Goal: Task Accomplishment & Management: Manage account settings

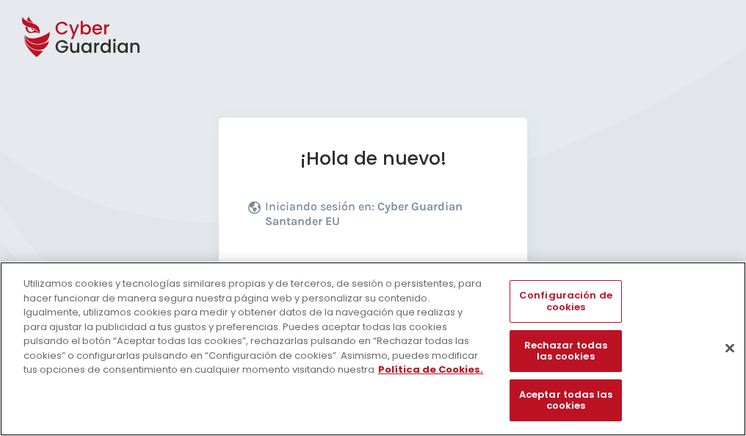
scroll to position [180, 0]
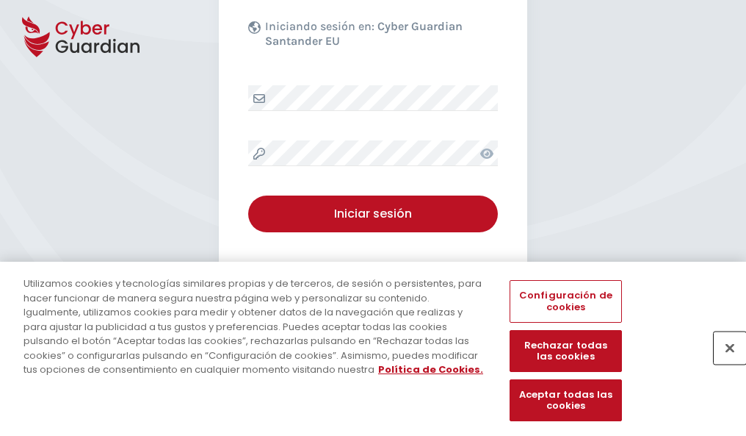
click at [723, 363] on button "Cerrar" at bounding box center [730, 347] width 32 height 32
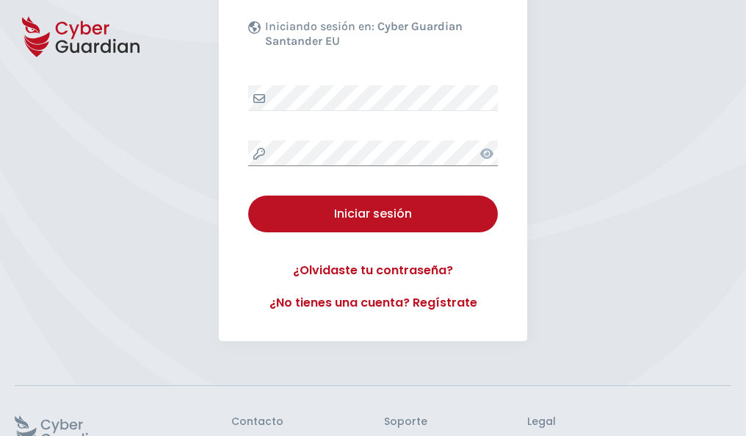
scroll to position [286, 0]
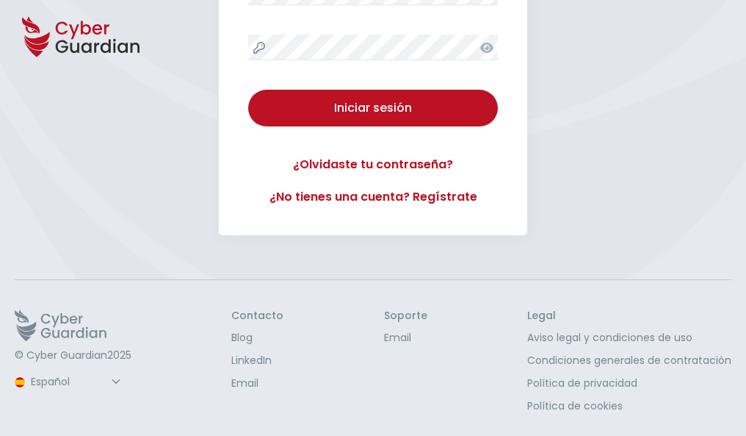
click at [248, 90] on button "Iniciar sesión" at bounding box center [373, 108] width 250 height 37
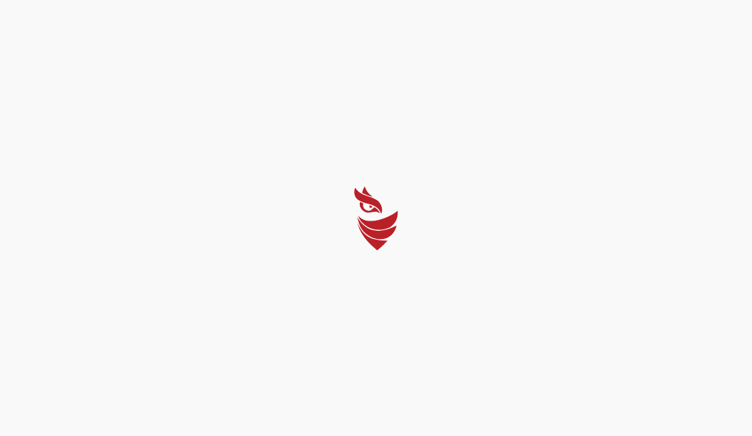
select select "English"
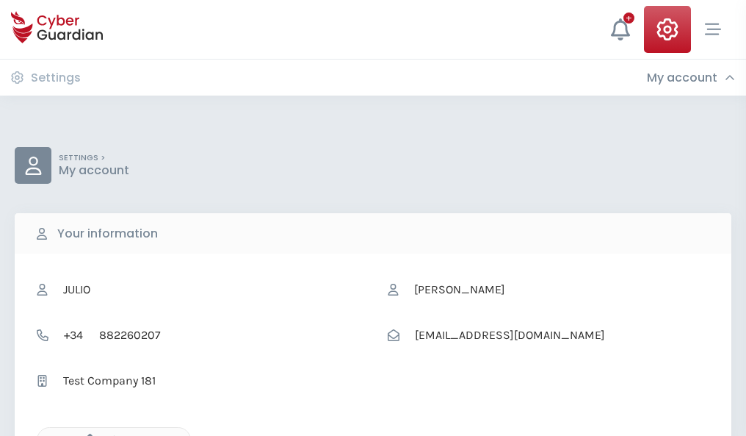
click at [86, 434] on icon "button" at bounding box center [86, 439] width 12 height 12
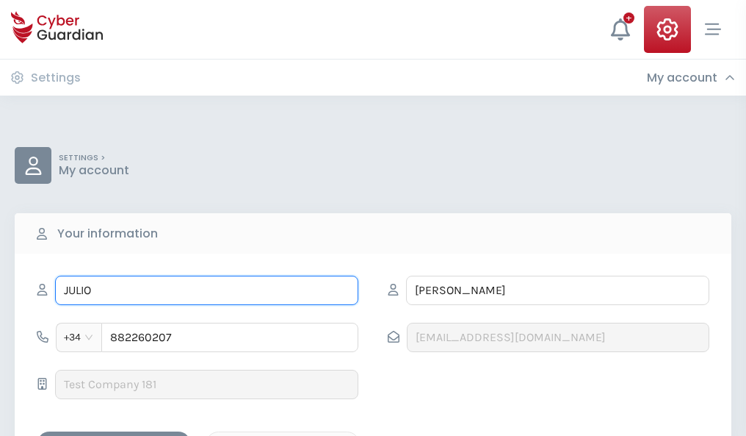
click at [206, 290] on input "JULIO" at bounding box center [206, 289] width 303 height 29
type input "J"
type input "Fátima"
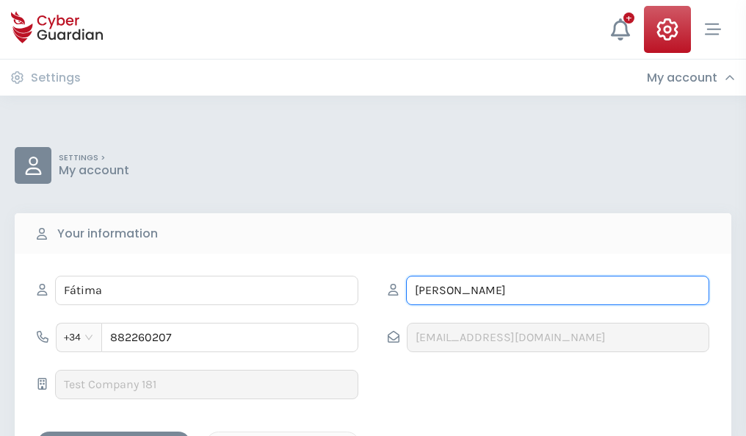
click at [557, 290] on input "ELORZA" at bounding box center [557, 289] width 303 height 29
type input "E"
type input "Salvador"
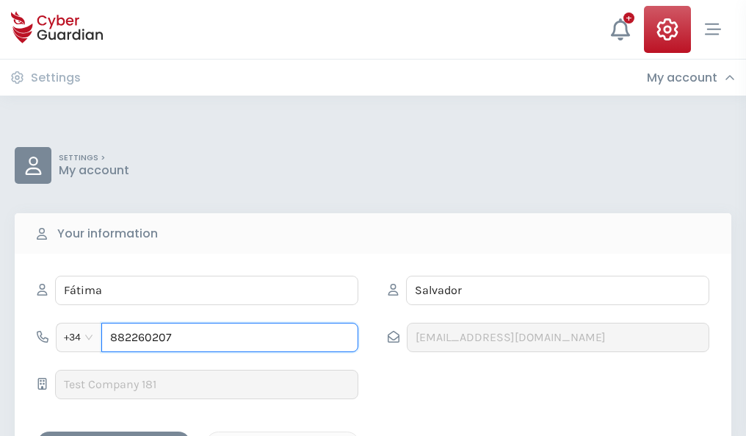
click at [230, 337] on input "882260207" at bounding box center [229, 336] width 257 height 29
type input "8"
type input "709946163"
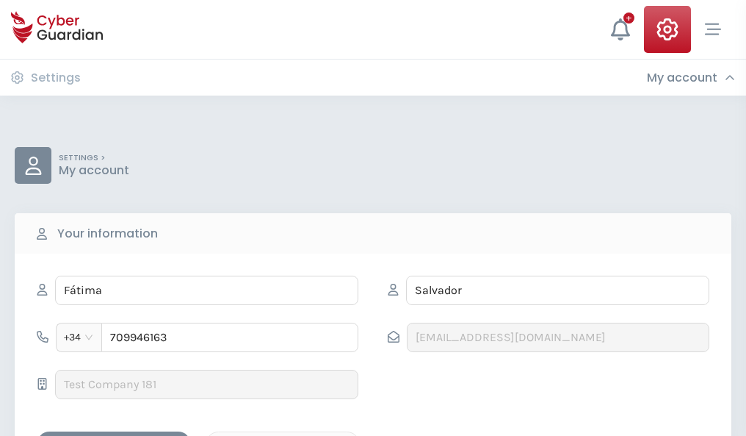
click at [114, 435] on div "Save changes" at bounding box center [114, 444] width 132 height 18
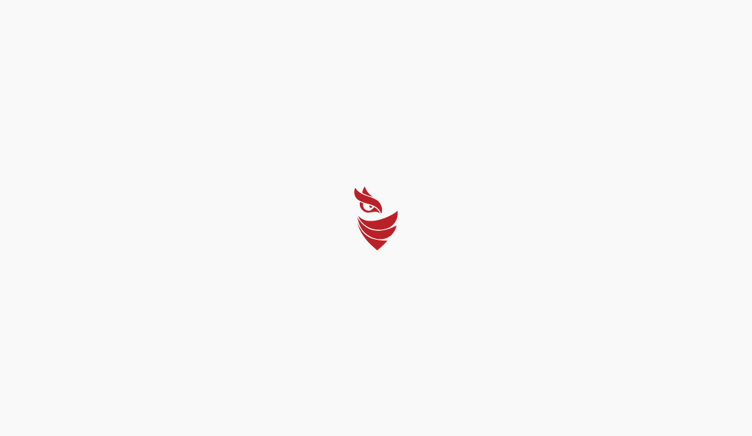
select select "English"
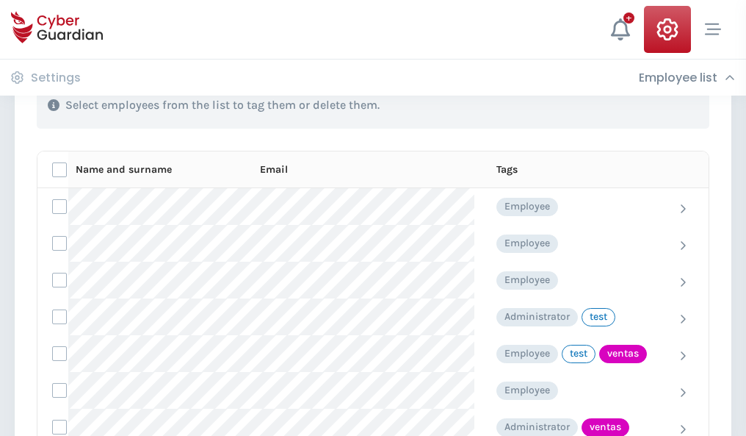
scroll to position [665, 0]
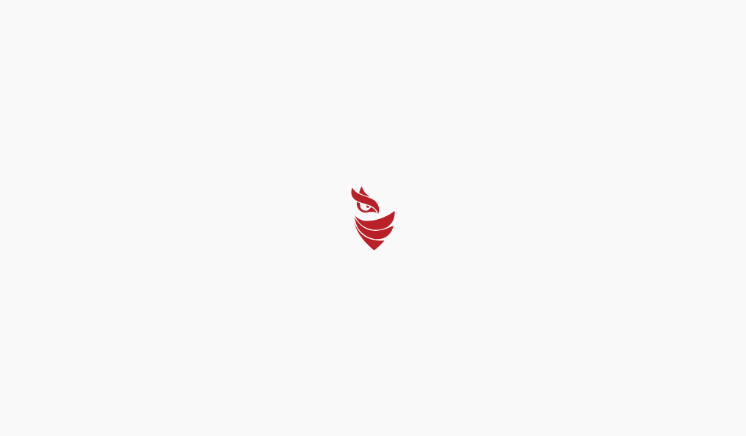
select select "English"
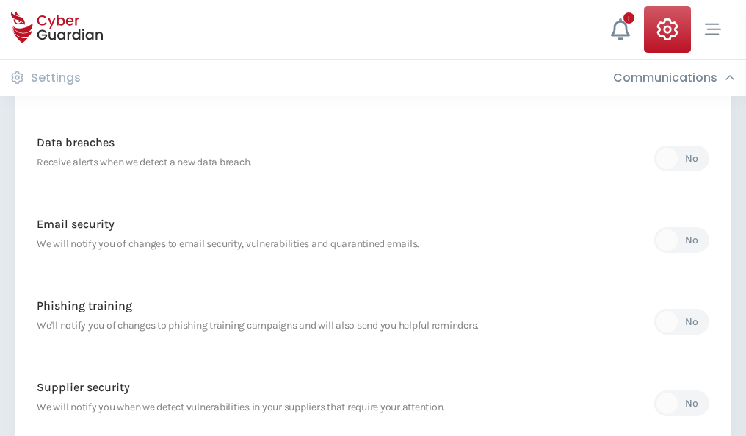
scroll to position [773, 0]
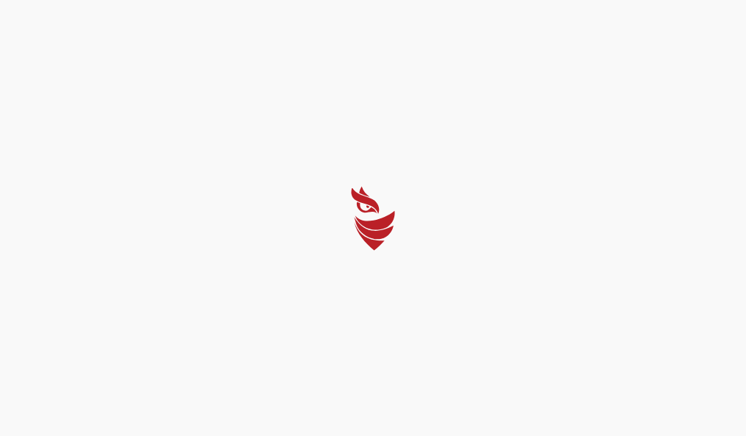
select select "English"
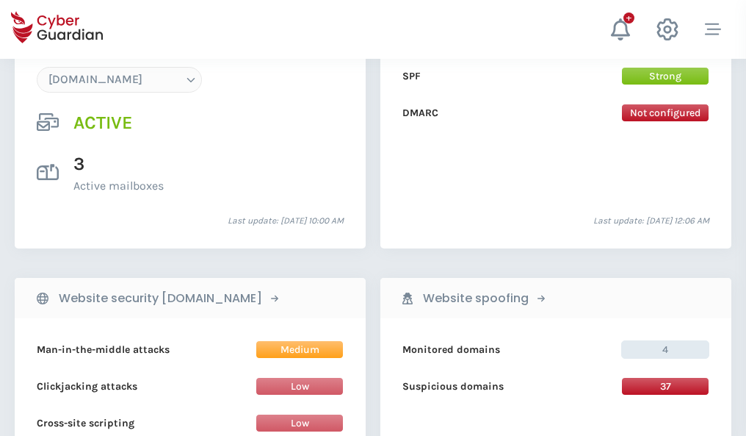
scroll to position [1564, 0]
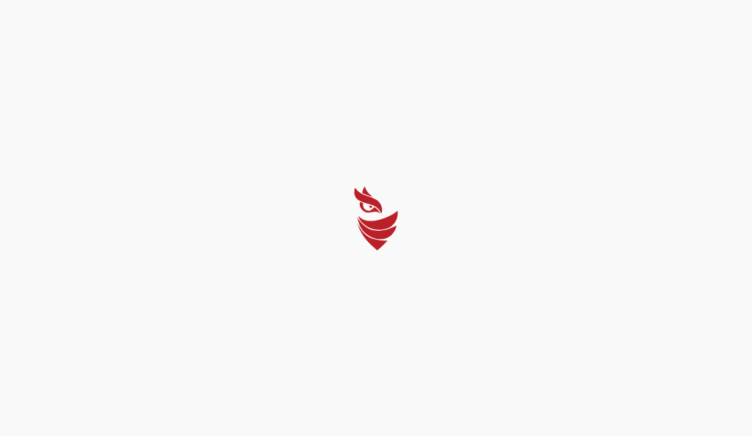
select select "English"
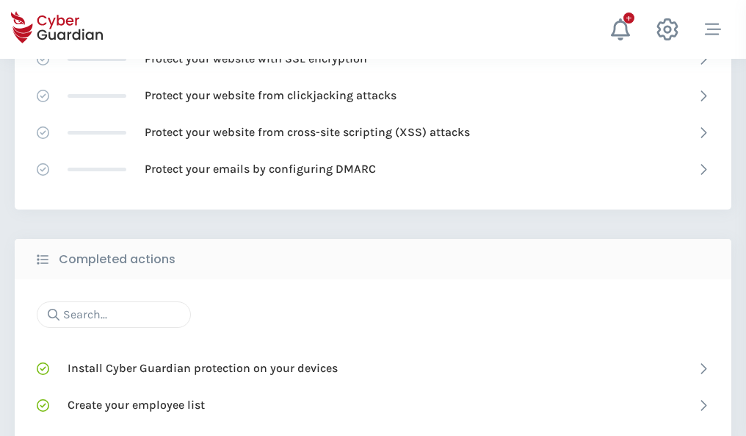
scroll to position [978, 0]
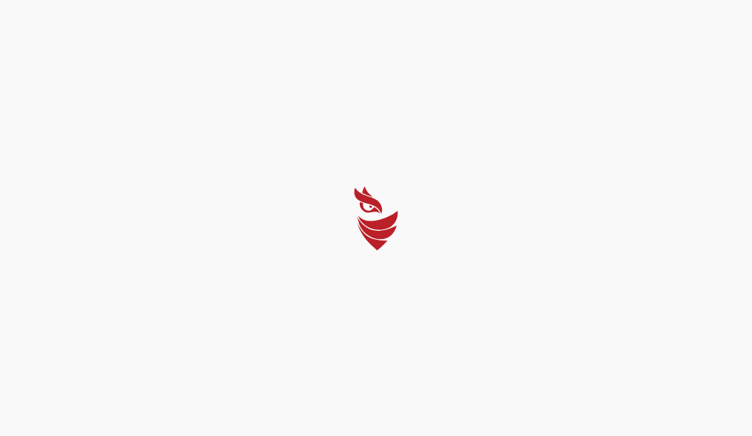
select select "English"
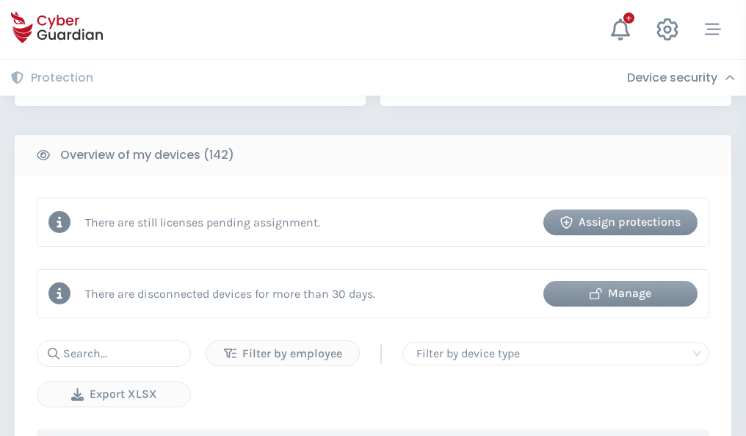
scroll to position [1423, 0]
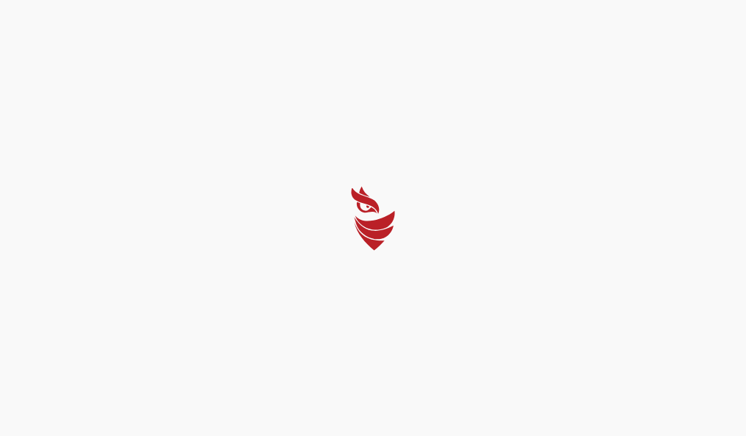
select select "English"
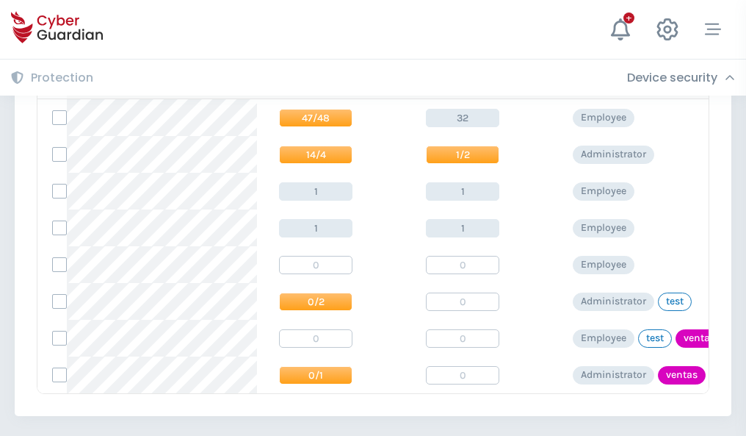
scroll to position [682, 0]
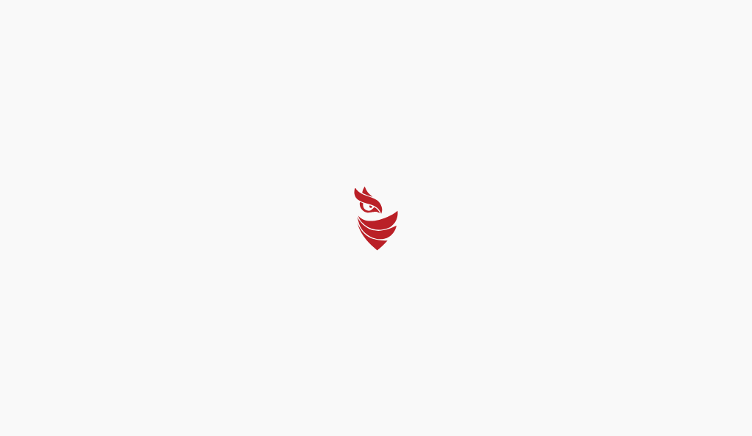
select select "English"
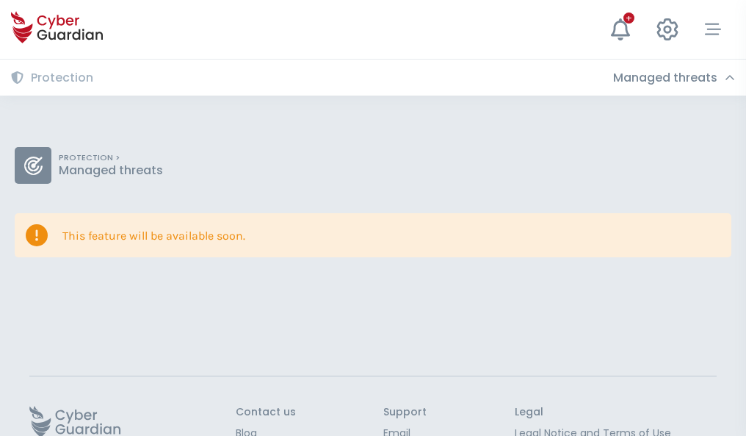
scroll to position [95, 0]
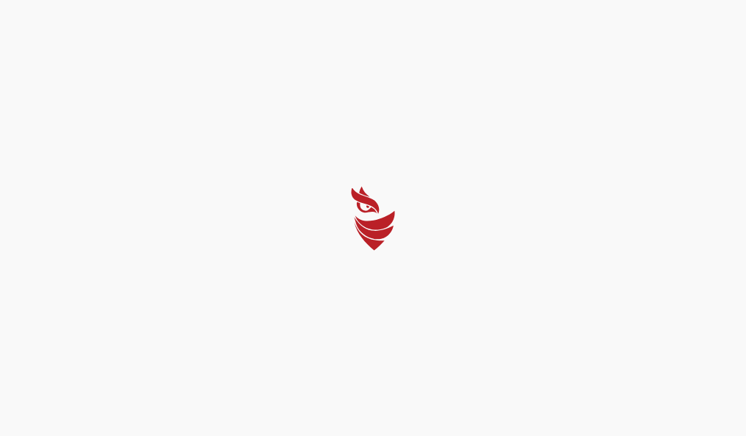
select select "English"
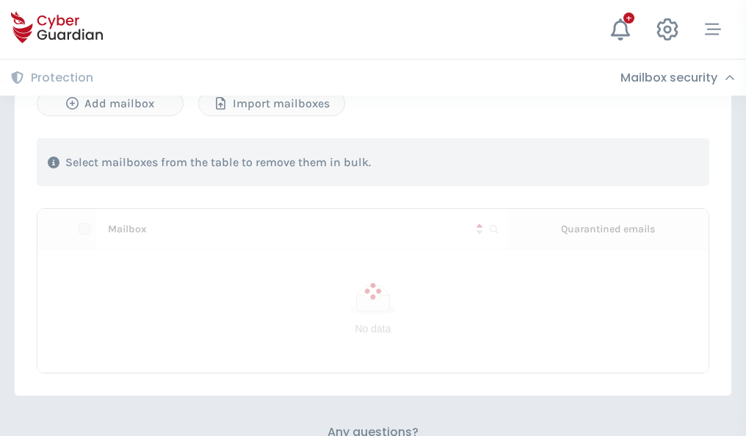
scroll to position [629, 0]
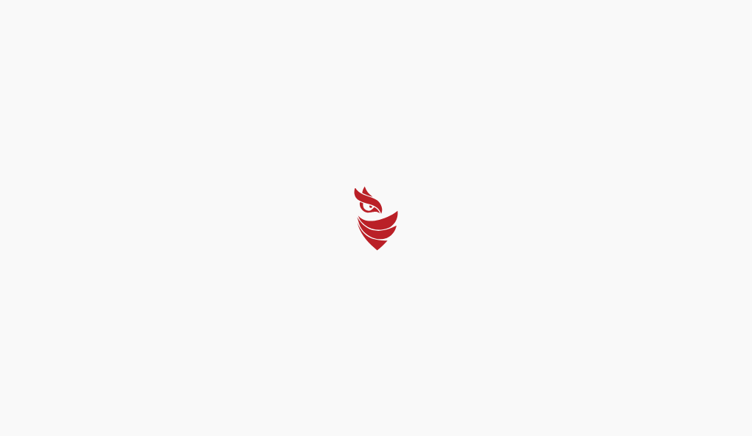
select select "English"
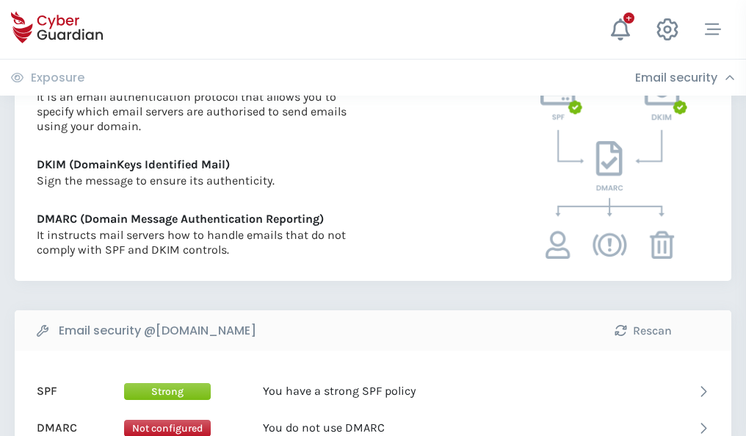
scroll to position [792, 0]
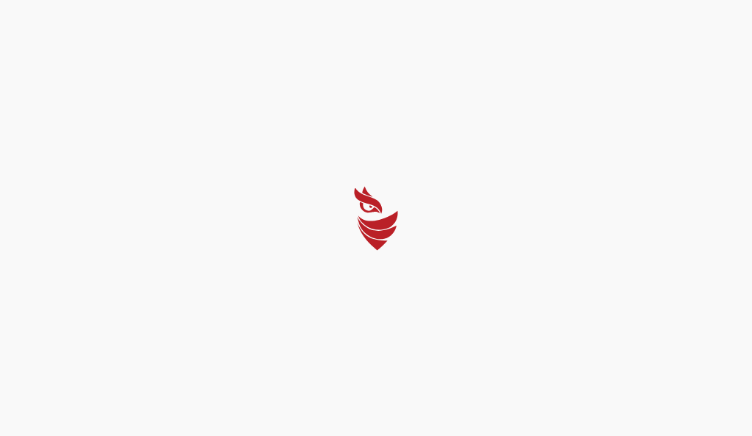
select select "English"
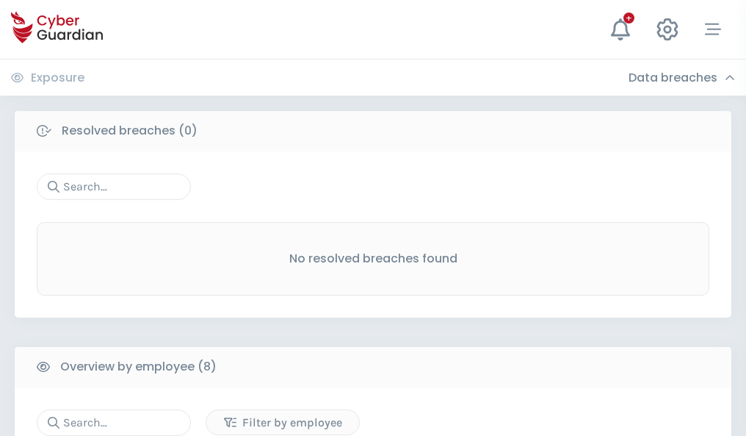
scroll to position [1251, 0]
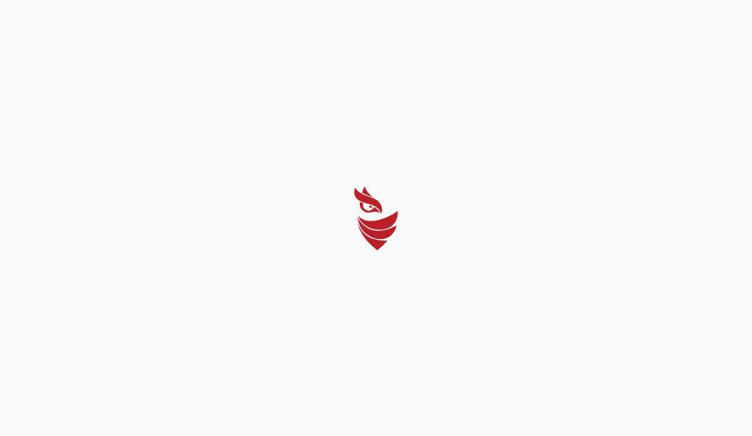
select select "English"
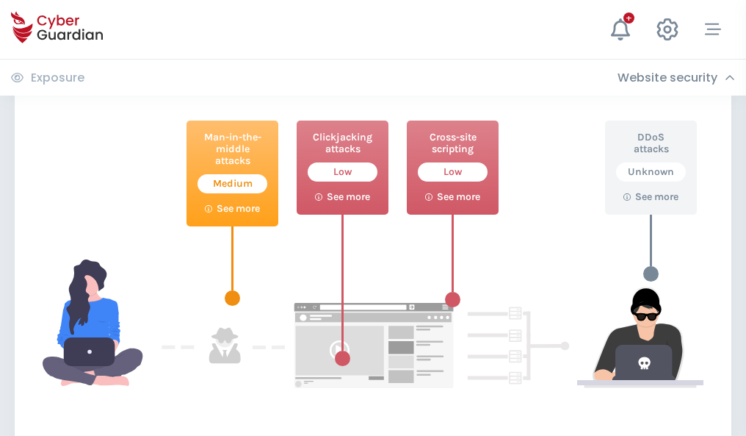
scroll to position [800, 0]
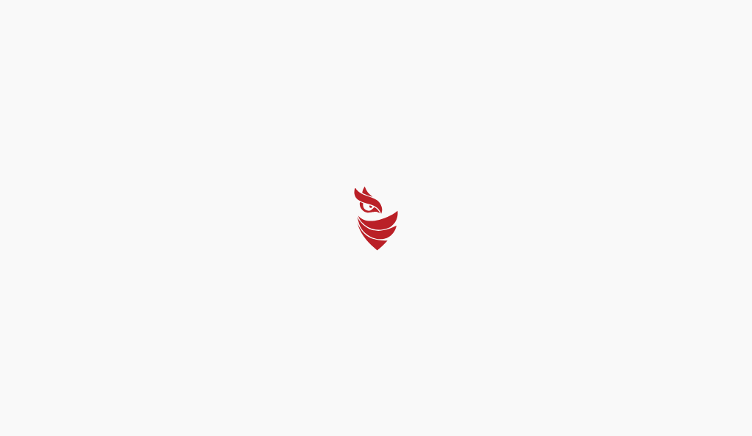
select select "English"
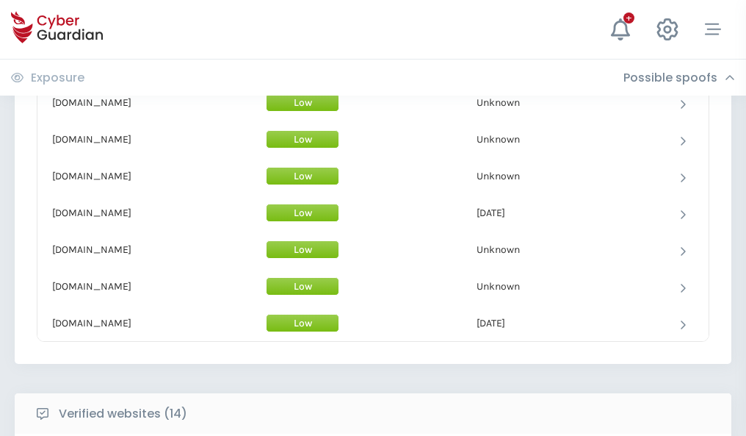
scroll to position [1432, 0]
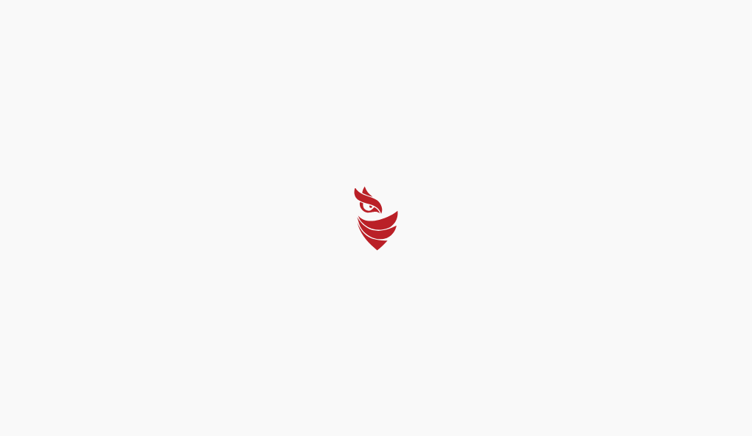
select select "English"
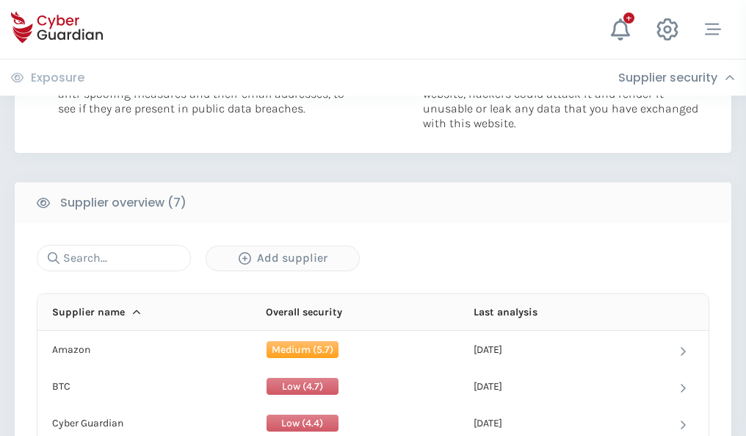
scroll to position [951, 0]
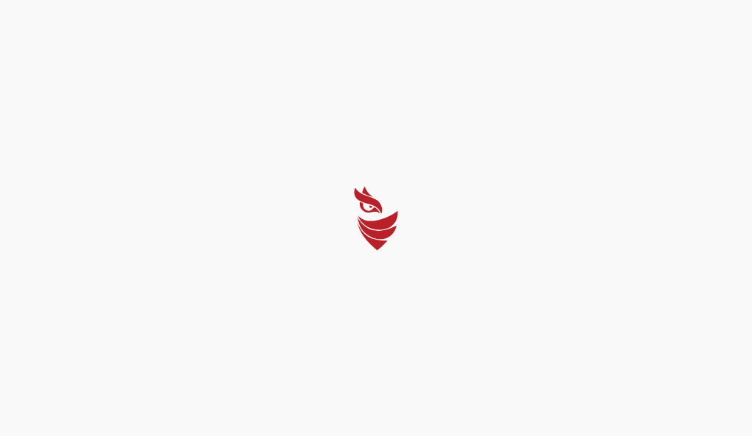
select select "English"
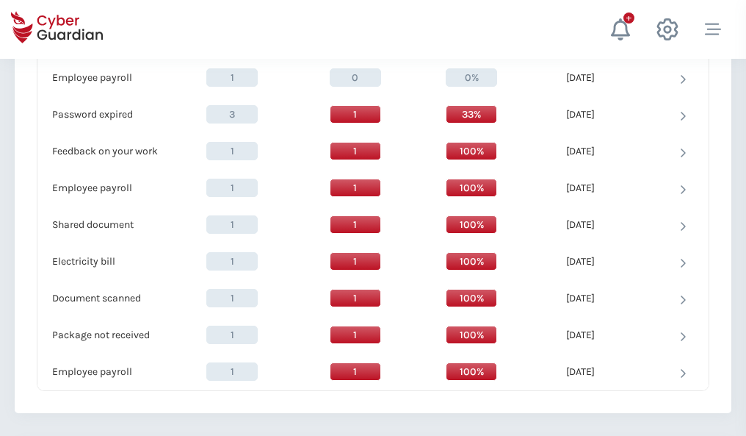
scroll to position [1505, 0]
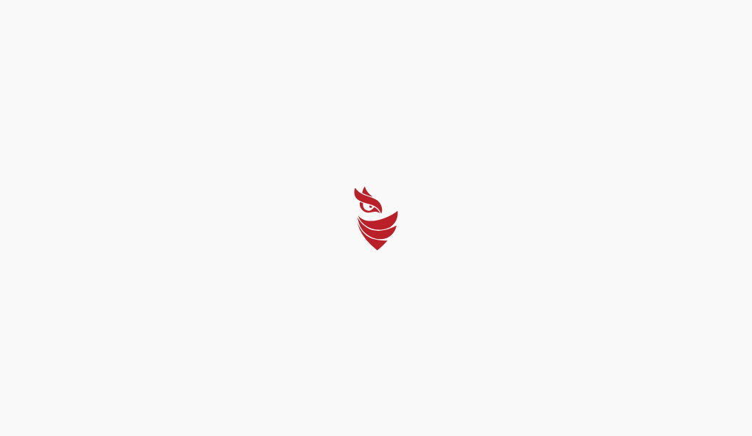
select select "English"
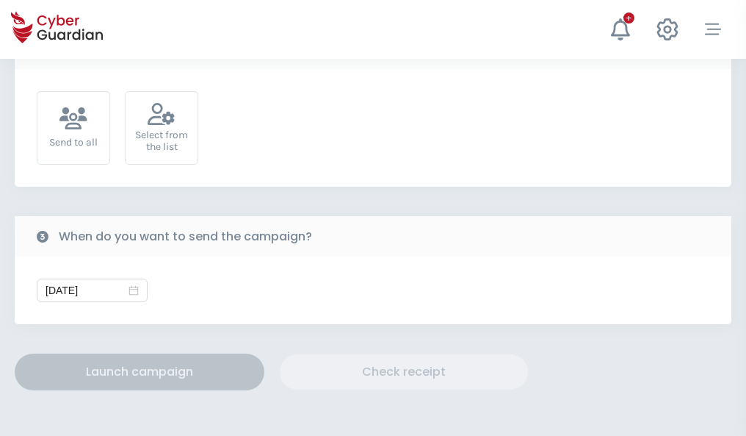
scroll to position [538, 0]
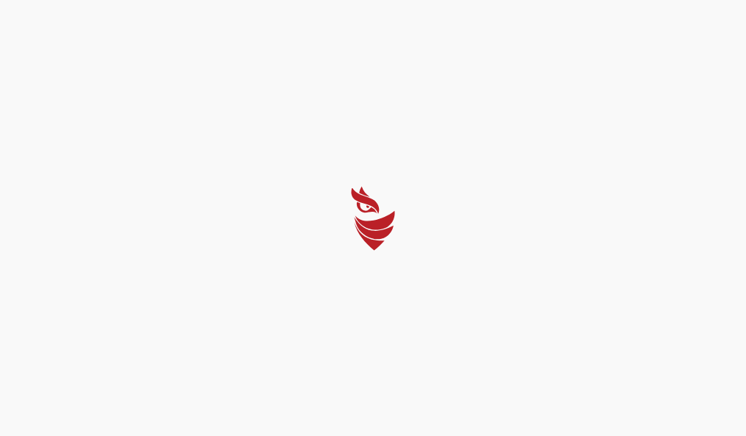
select select "English"
